Goal: Transaction & Acquisition: Purchase product/service

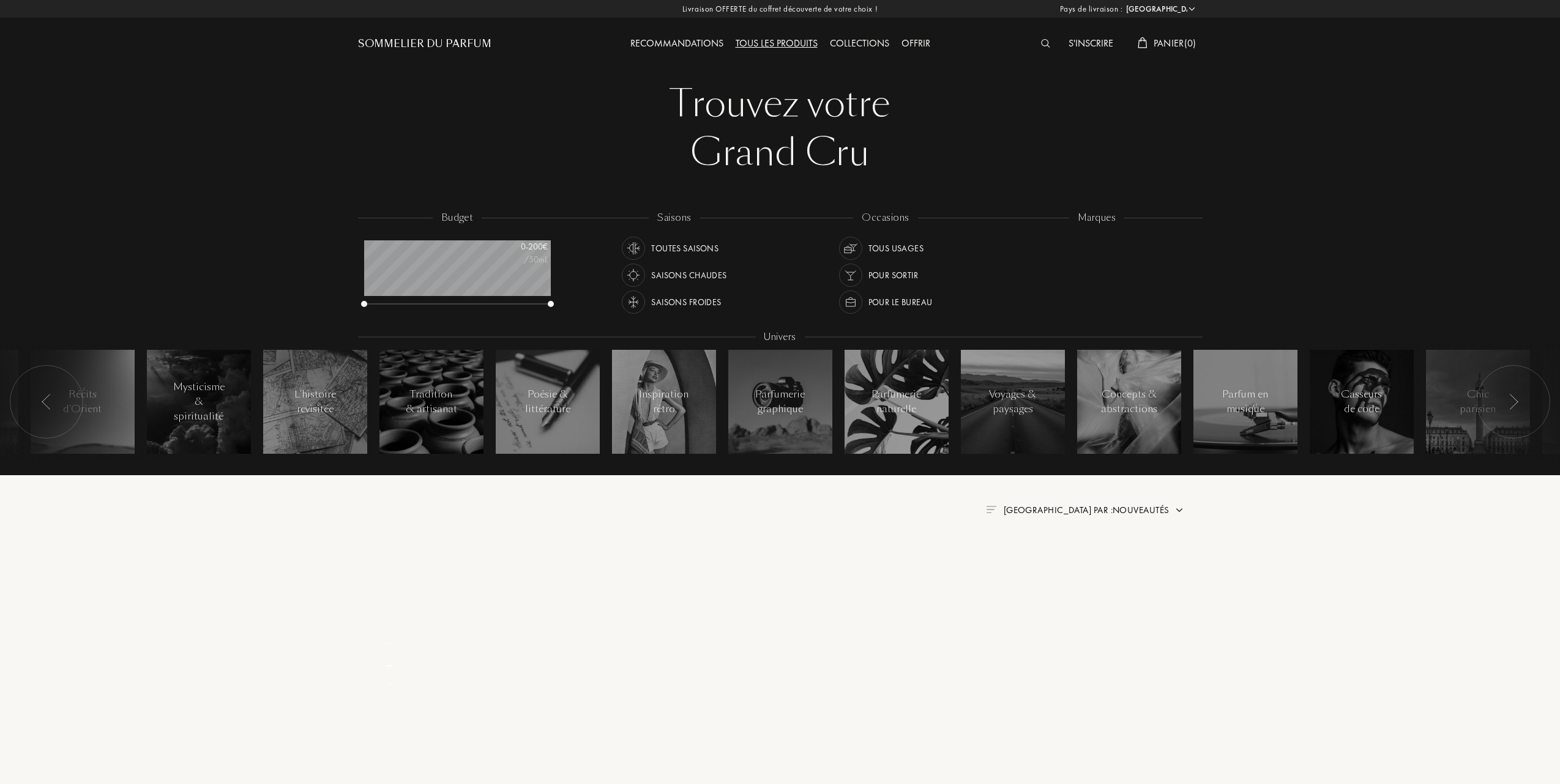
select select "FR"
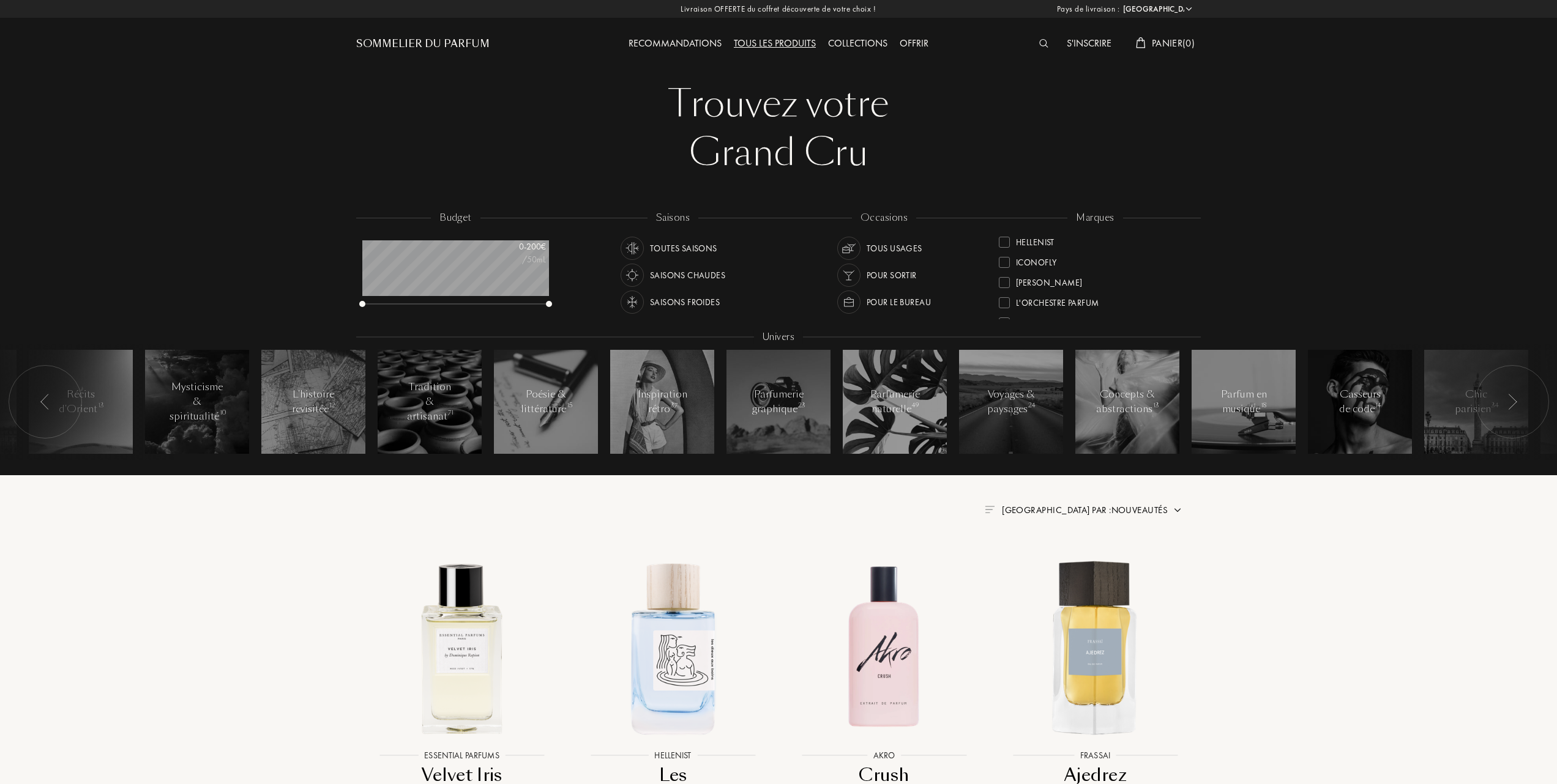
scroll to position [245, 0]
click at [1002, 298] on div at bounding box center [1004, 301] width 11 height 11
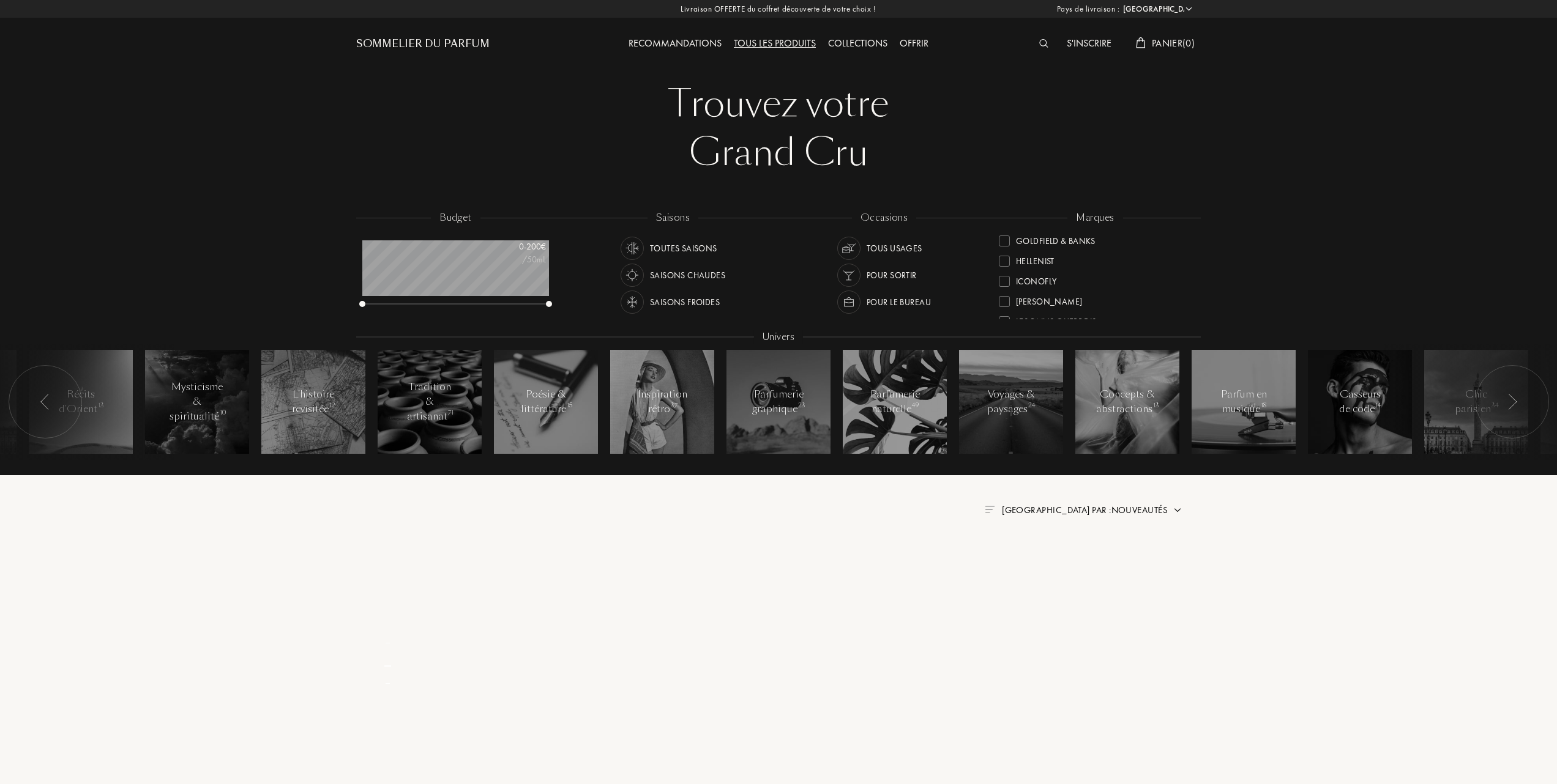
scroll to position [0, 0]
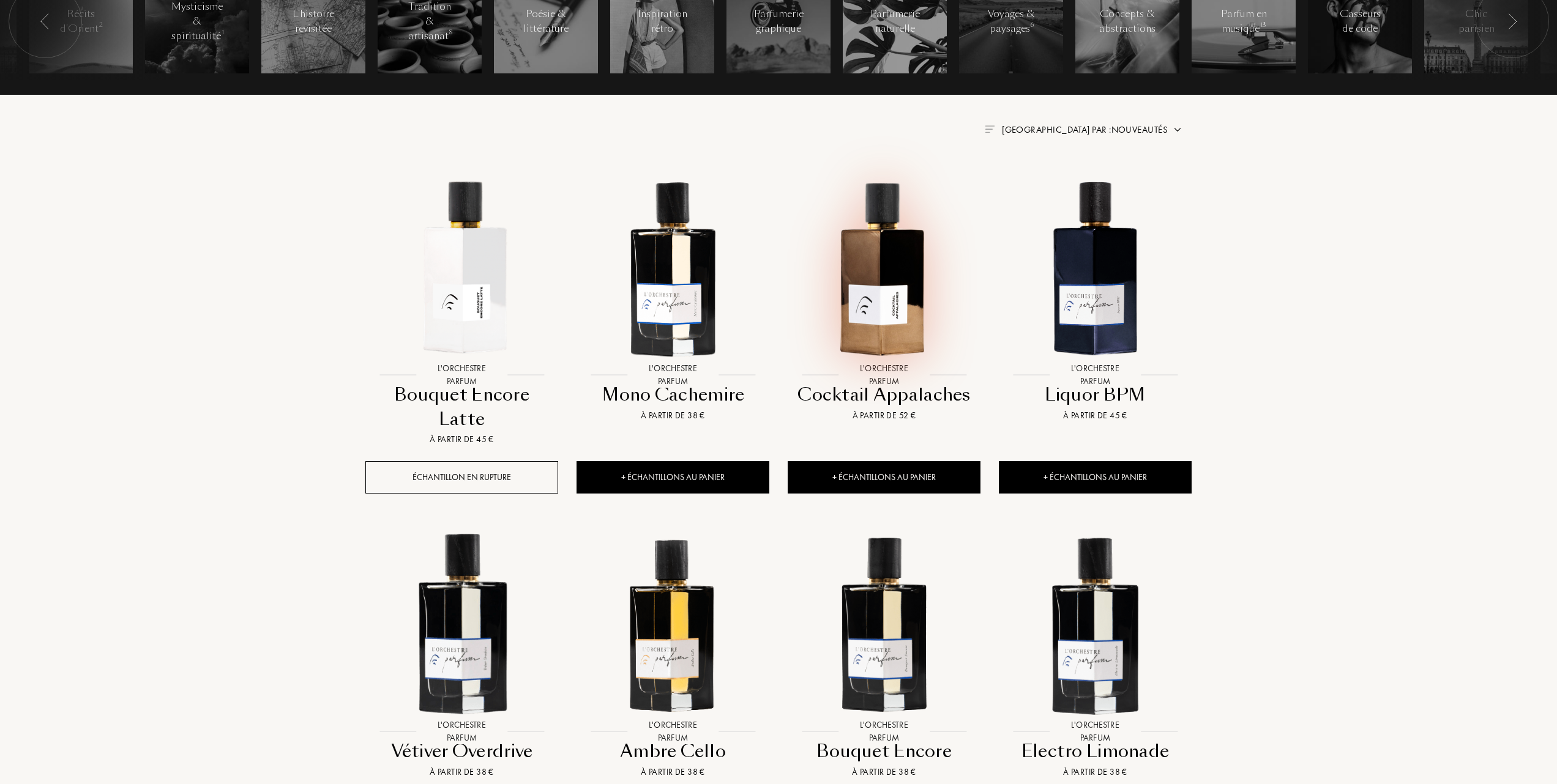
scroll to position [490, 0]
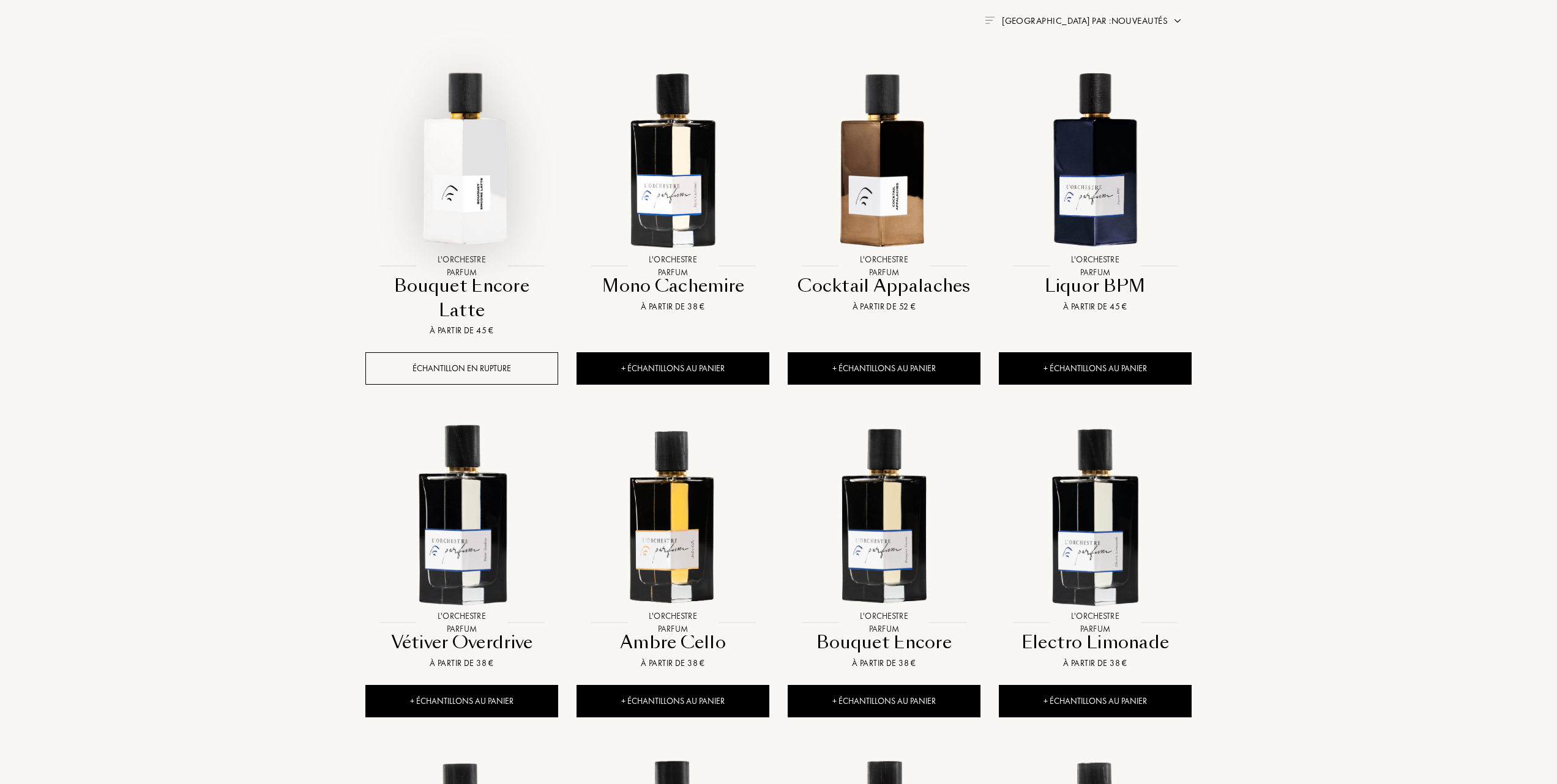
click at [476, 170] on img at bounding box center [462, 158] width 190 height 190
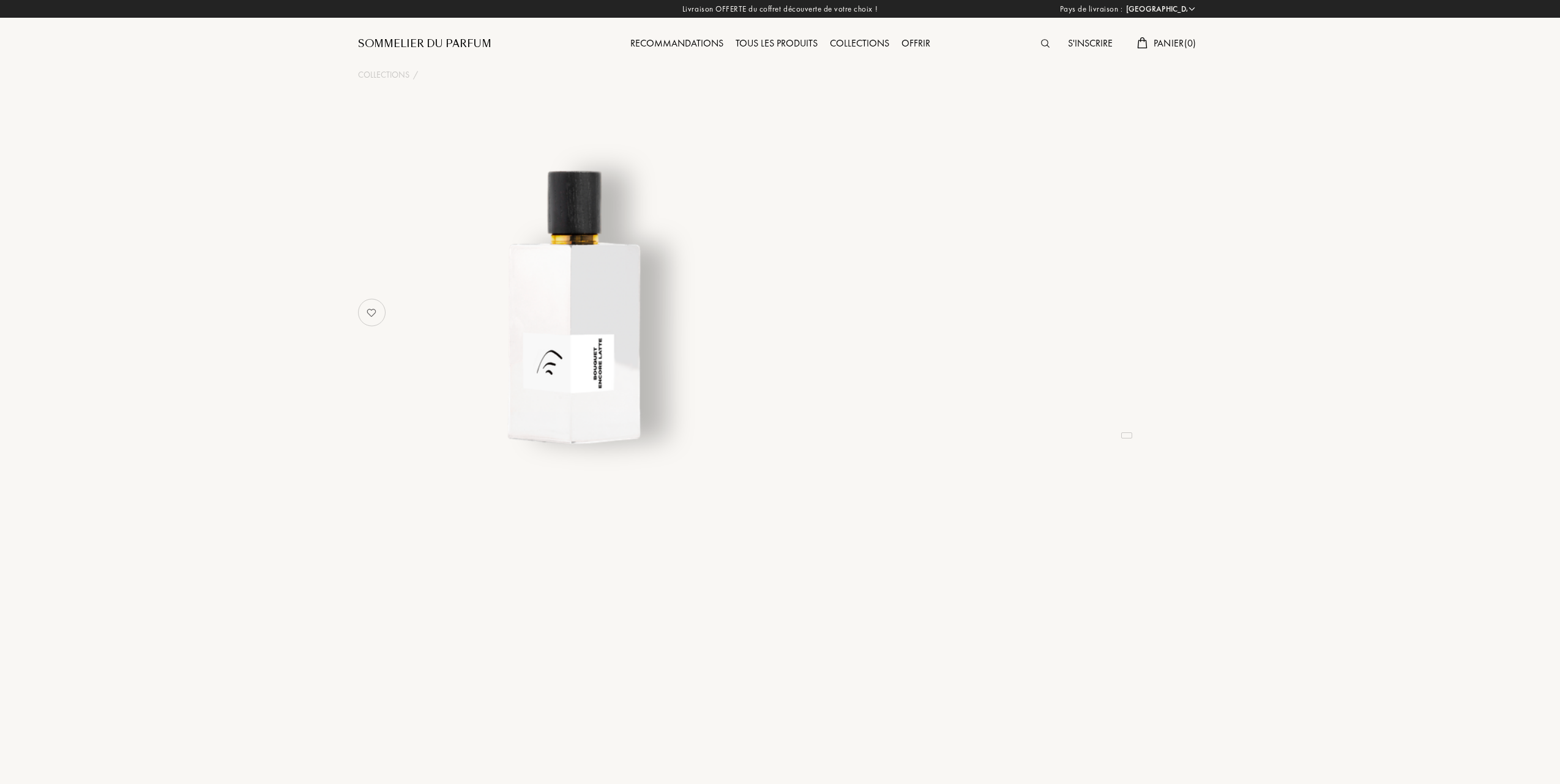
select select "FR"
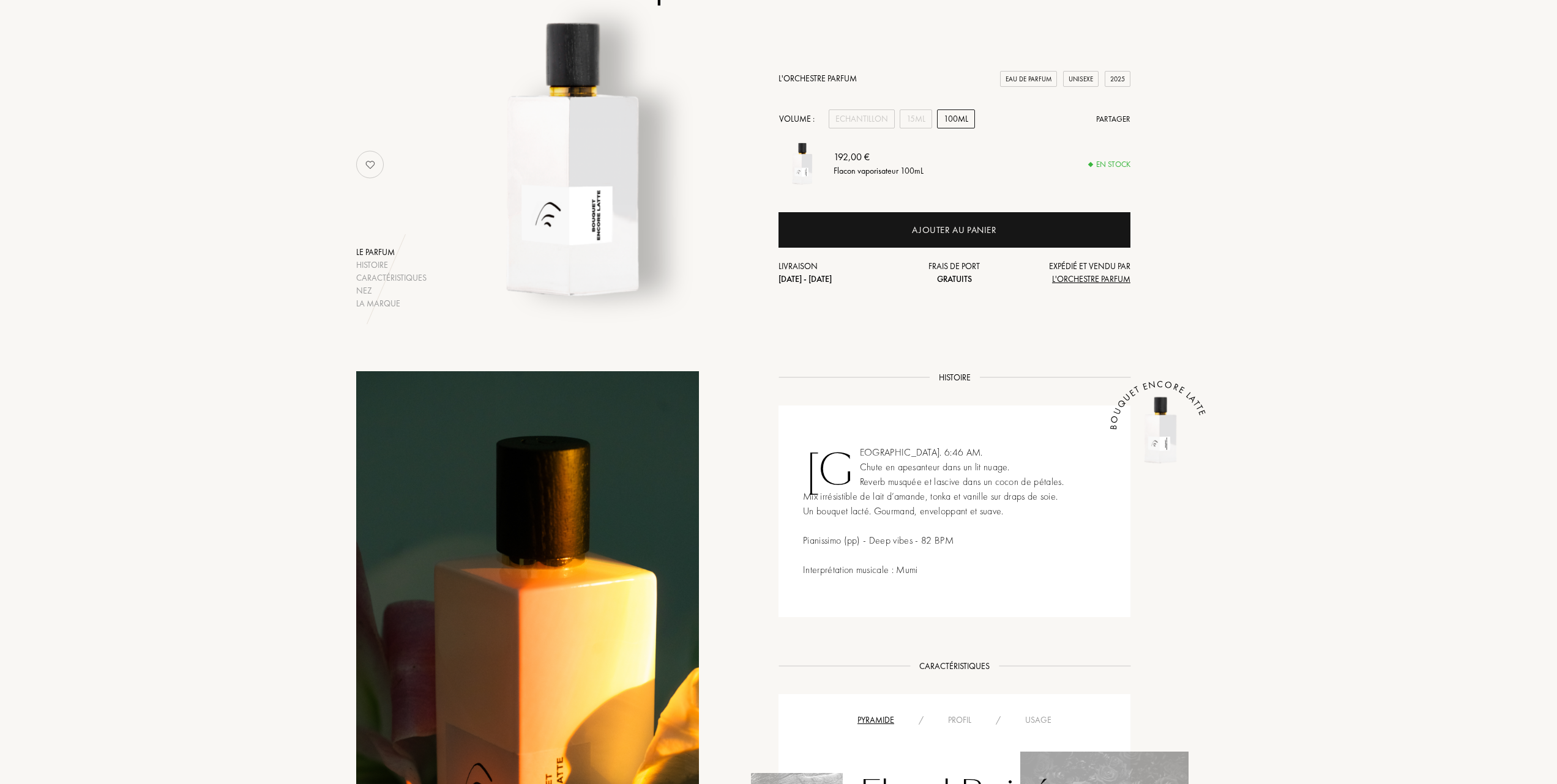
scroll to position [82, 0]
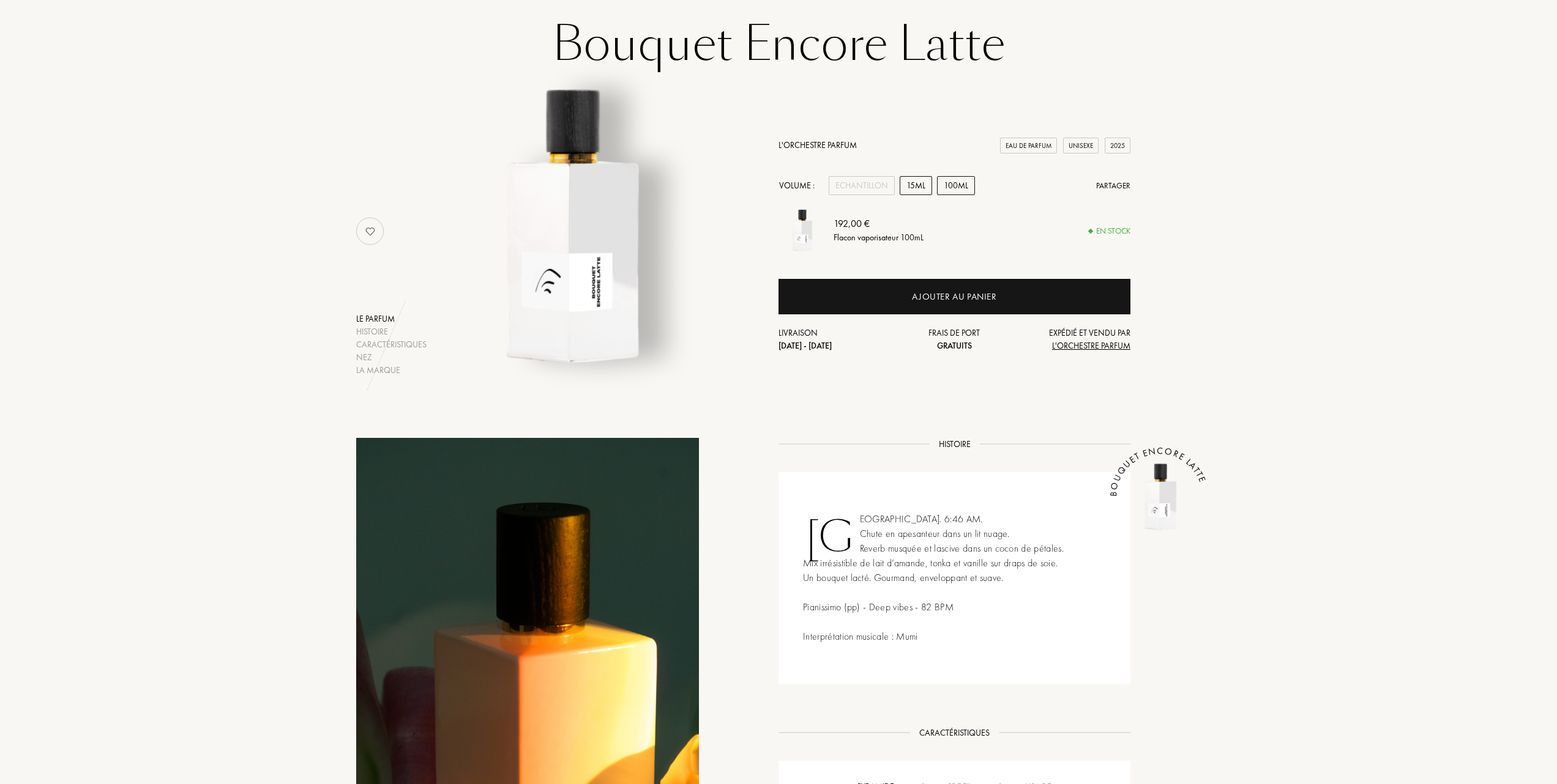
click at [916, 185] on div "15mL" at bounding box center [916, 186] width 33 height 19
